Goal: Information Seeking & Learning: Learn about a topic

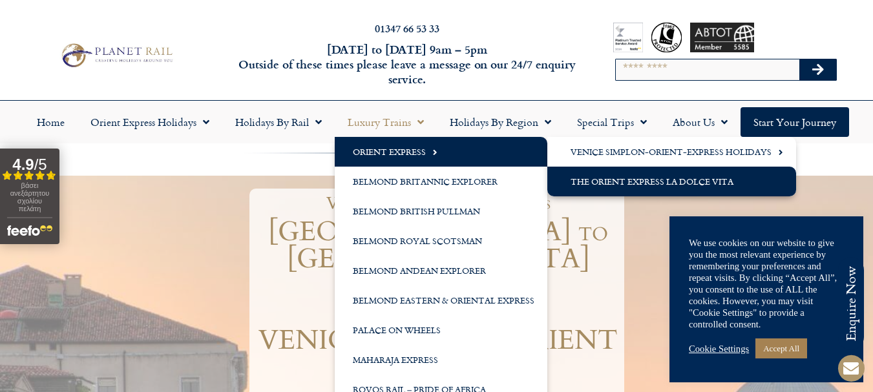
click at [718, 182] on link "The Orient Express La Dolce Vita" at bounding box center [672, 182] width 249 height 30
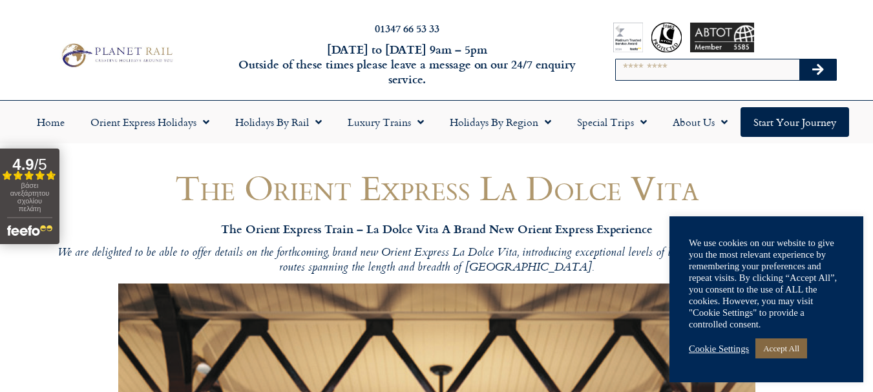
click at [783, 348] on link "Accept All" at bounding box center [782, 349] width 52 height 20
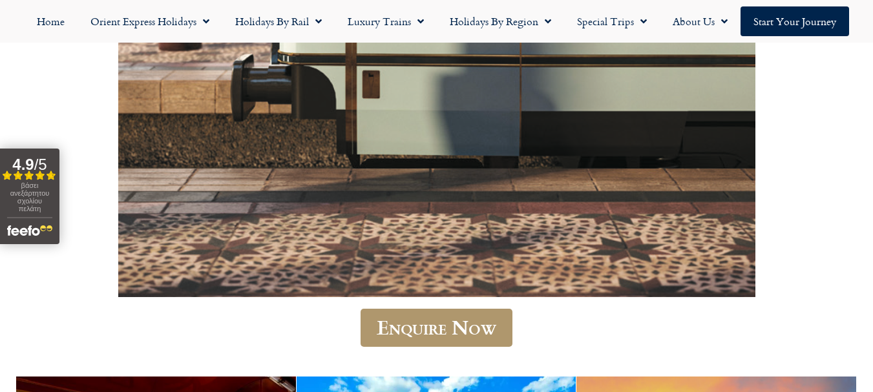
drag, startPoint x: 879, startPoint y: 47, endPoint x: 869, endPoint y: 191, distance: 143.9
click at [873, 191] on html "01347 66 53 33 Monday to Friday 9am – 5pm Outside of these times please leave a…" at bounding box center [436, 260] width 873 height 2321
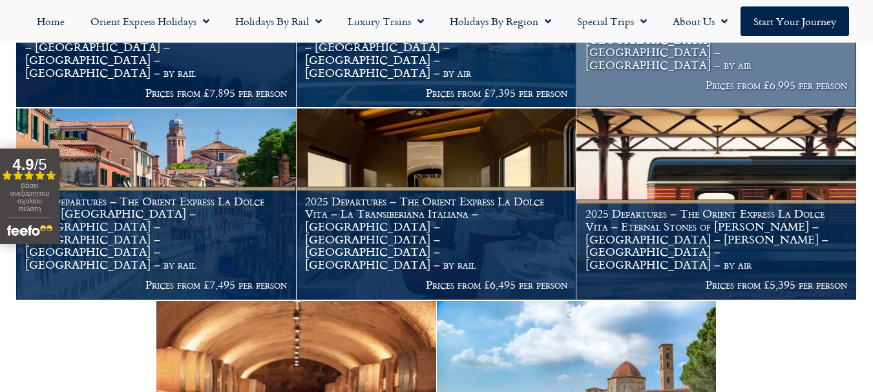
scroll to position [1145, 0]
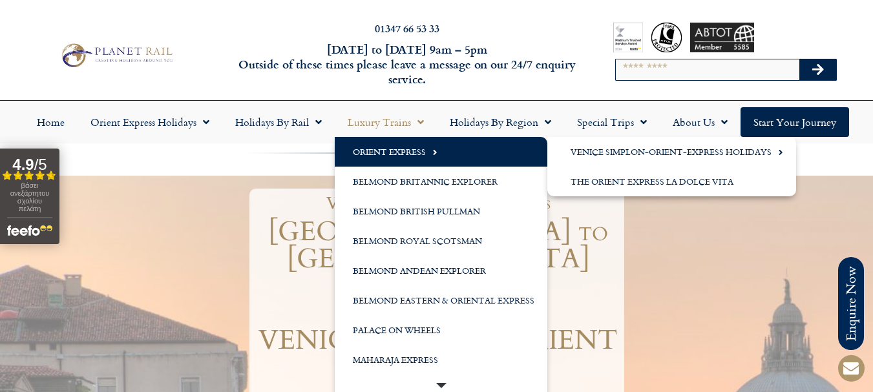
click at [425, 154] on link "Orient Express" at bounding box center [441, 152] width 213 height 30
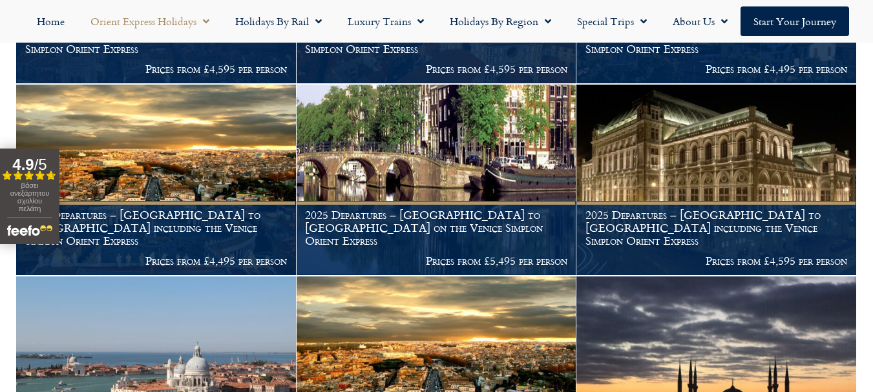
scroll to position [978, 0]
